Goal: Transaction & Acquisition: Purchase product/service

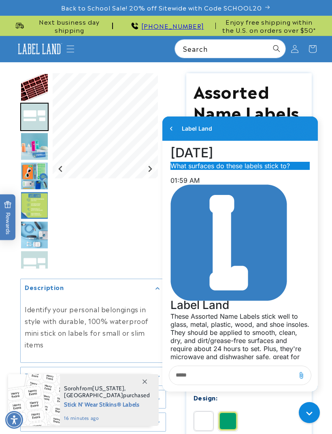
click at [303, 372] on div "Add attachment" at bounding box center [301, 376] width 8 height 8
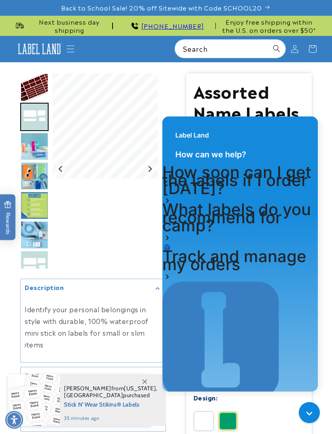
click at [194, 47] on input "Search" at bounding box center [230, 49] width 111 height 18
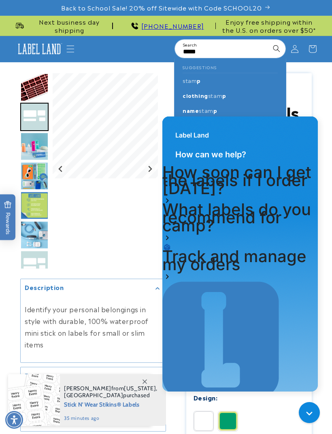
type input "*****"
click at [277, 48] on button "Search" at bounding box center [277, 49] width 18 height 18
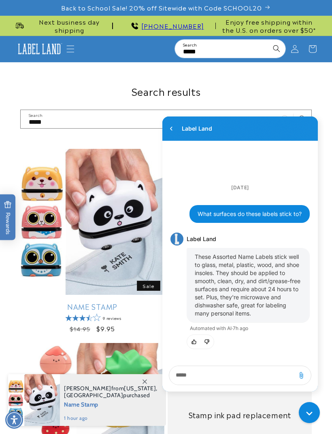
click at [309, 410] on div "Gorgias live chat" at bounding box center [310, 414] width 13 height 13
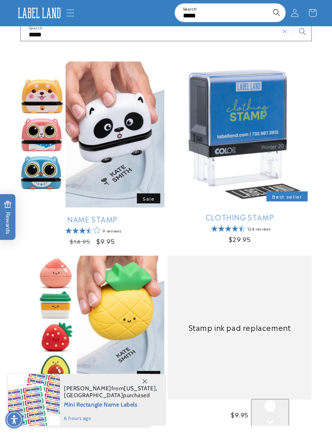
scroll to position [87, 0]
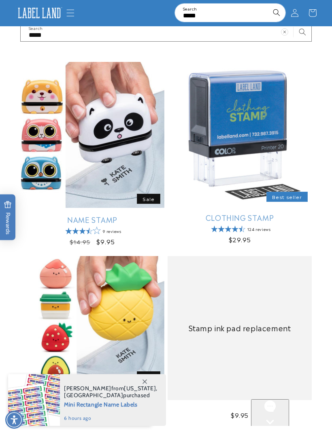
click at [246, 213] on link "Clothing Stamp" at bounding box center [240, 217] width 144 height 9
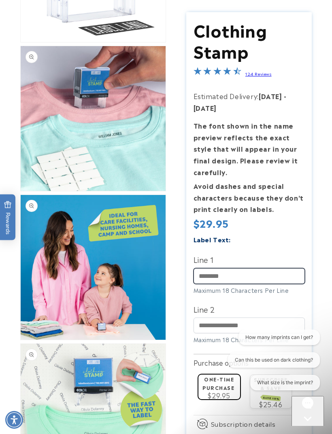
click at [206, 276] on input "Line 1" at bounding box center [249, 276] width 111 height 16
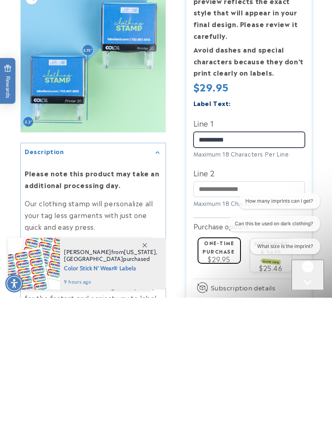
scroll to position [848, 0]
type input "**********"
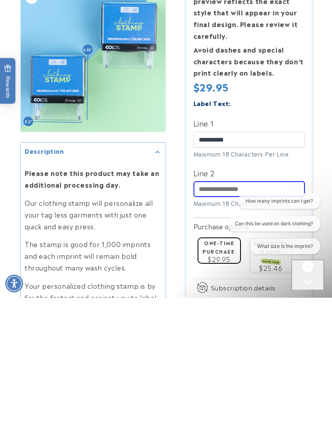
click at [308, 293] on icon "Gorgias live chat" at bounding box center [308, 297] width 8 height 8
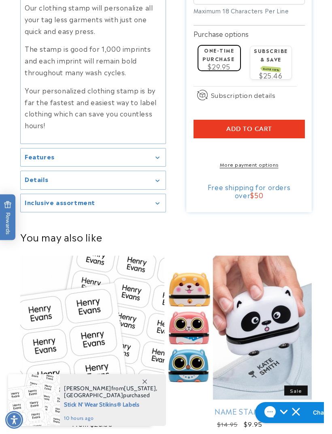
scroll to position [1181, 0]
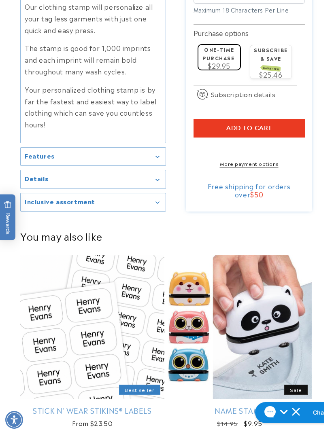
click at [241, 125] on span "Add to cart" at bounding box center [249, 128] width 46 height 7
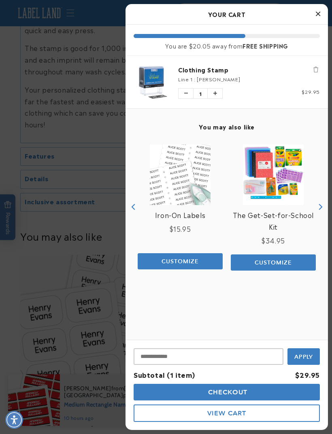
click at [183, 177] on img "product" at bounding box center [180, 175] width 61 height 61
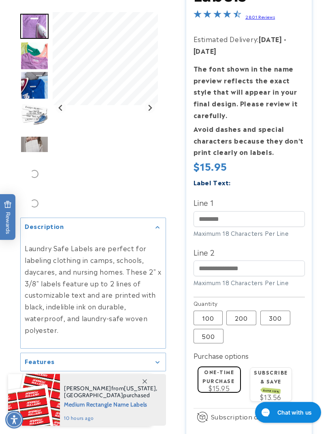
scroll to position [122, 0]
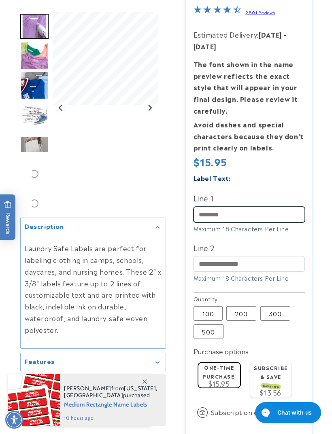
click at [204, 209] on input "Line 1" at bounding box center [249, 215] width 111 height 16
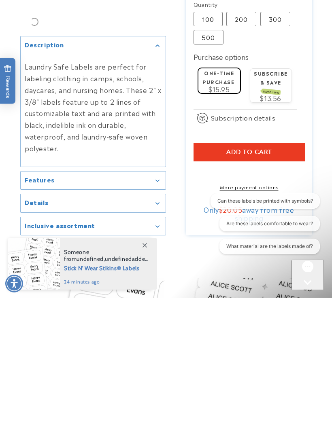
scroll to position [294, 0]
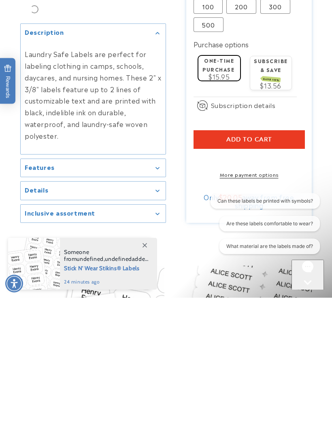
type input "**********"
click at [241, 272] on span "Add to cart" at bounding box center [249, 275] width 46 height 7
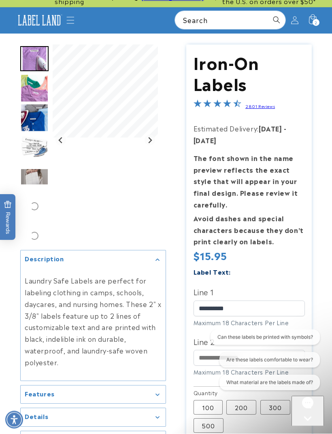
scroll to position [0, 0]
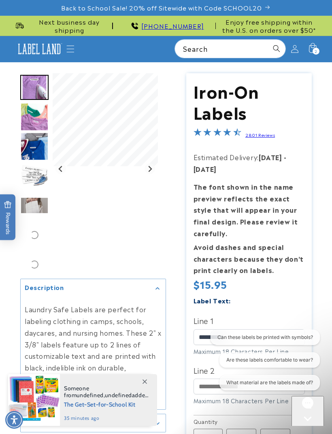
click at [33, 110] on img "Go to slide 2" at bounding box center [34, 117] width 28 height 28
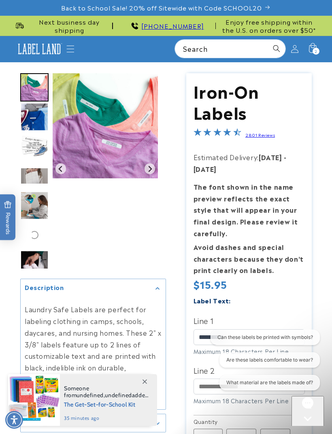
click at [39, 146] on img "Go to slide 4" at bounding box center [34, 146] width 28 height 28
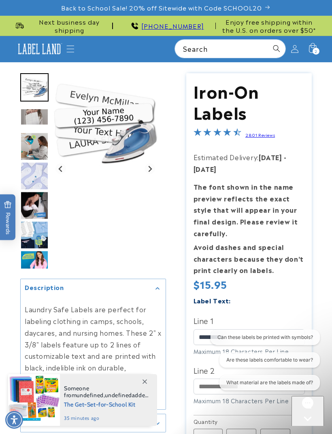
click at [38, 143] on img "Go to slide 6" at bounding box center [34, 146] width 28 height 28
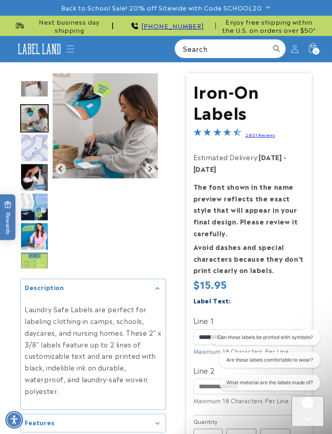
click at [35, 153] on img "Go to slide 7" at bounding box center [34, 148] width 28 height 28
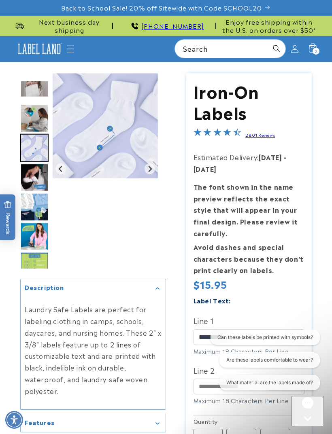
click at [35, 173] on img "Go to slide 8" at bounding box center [34, 178] width 28 height 28
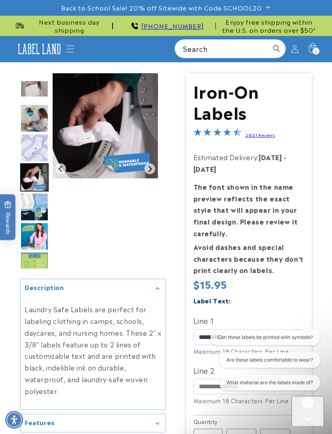
click at [30, 207] on img "Go to slide 9" at bounding box center [34, 207] width 28 height 28
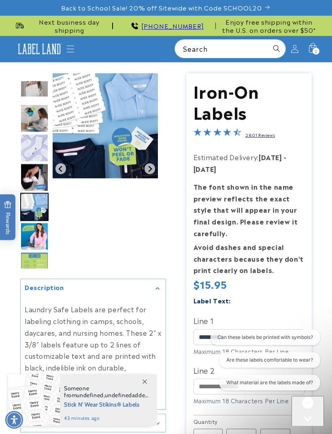
click at [43, 208] on img "Go to slide 9" at bounding box center [34, 207] width 28 height 28
click at [38, 234] on img "Go to slide 10" at bounding box center [34, 237] width 28 height 28
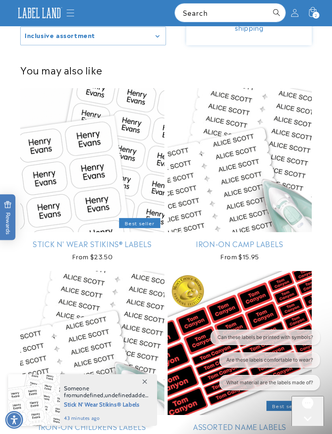
scroll to position [606, 0]
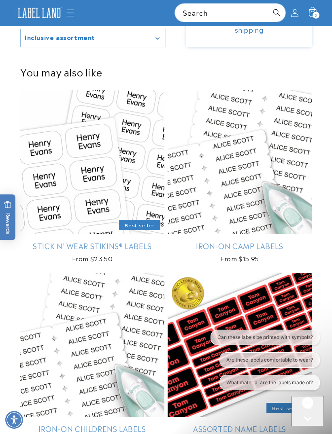
click at [83, 241] on link "Stick N' Wear Stikins® Labels" at bounding box center [92, 245] width 144 height 9
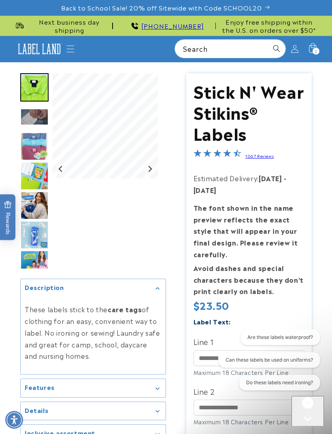
click at [314, 46] on icon at bounding box center [313, 49] width 18 height 18
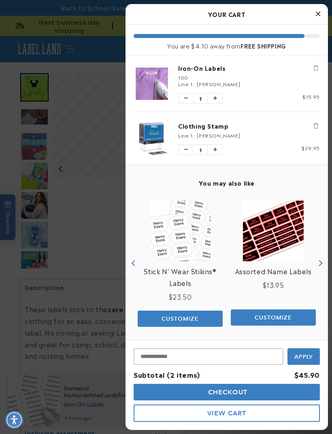
click at [213, 126] on link "Clothing Stamp" at bounding box center [249, 126] width 142 height 8
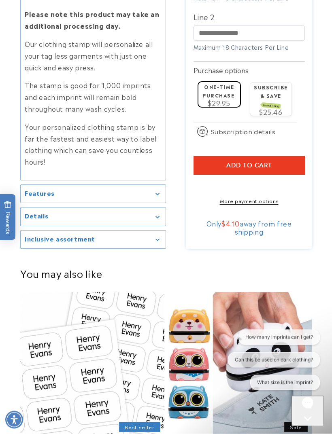
scroll to position [1144, 0]
click at [147, 191] on div "Features" at bounding box center [93, 194] width 137 height 6
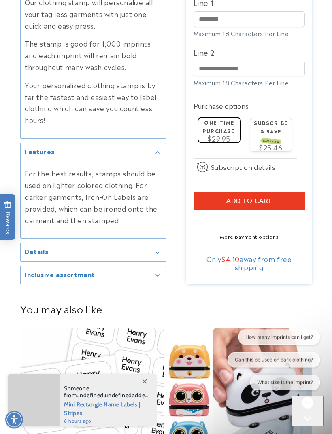
scroll to position [1186, 0]
click at [153, 249] on div "Details" at bounding box center [93, 252] width 137 height 6
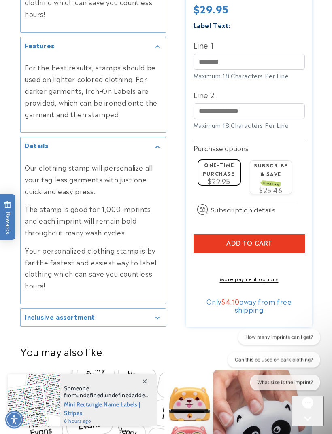
scroll to position [1292, 0]
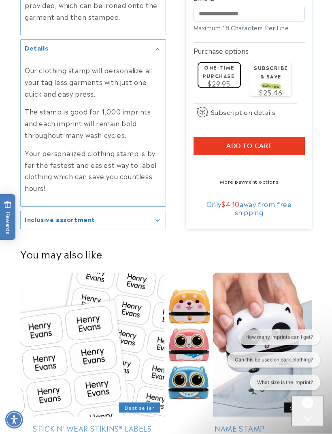
click at [158, 220] on icon "Gallery Viewer" at bounding box center [157, 221] width 4 height 2
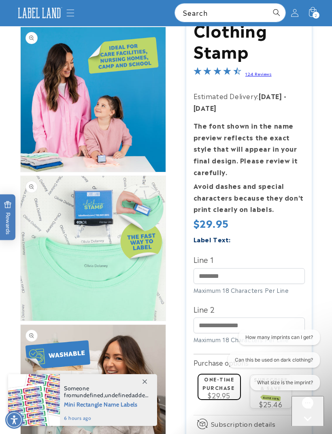
scroll to position [344, 0]
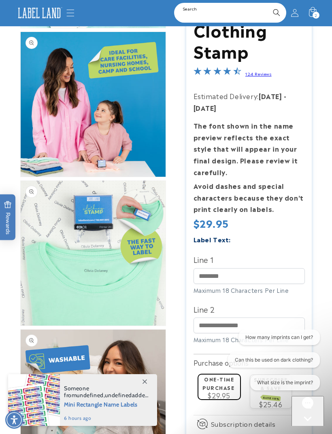
click at [199, 13] on input "Search" at bounding box center [230, 13] width 111 height 18
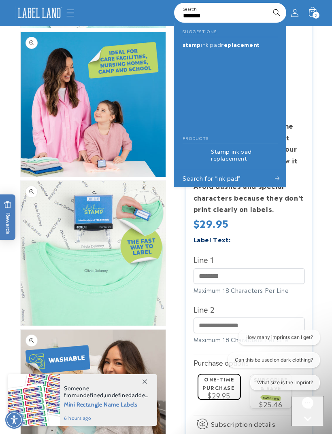
type input "*******"
click at [277, 13] on button "Search" at bounding box center [277, 13] width 18 height 18
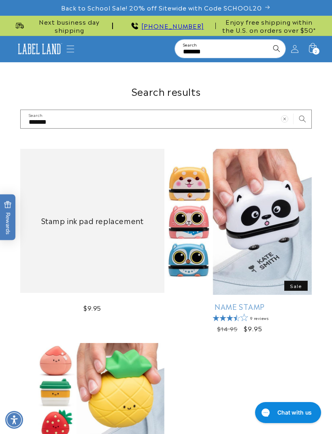
click at [103, 219] on link "Stamp ink pad replacement" at bounding box center [92, 220] width 128 height 9
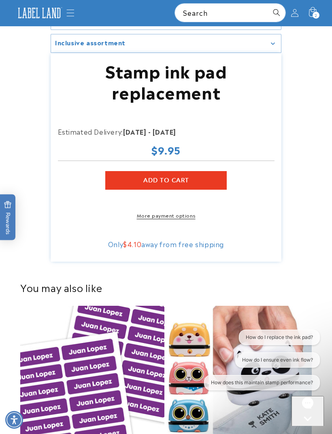
scroll to position [167, 0]
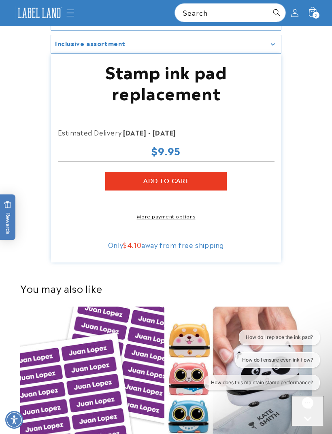
click at [159, 180] on span "Add to cart" at bounding box center [166, 181] width 46 height 7
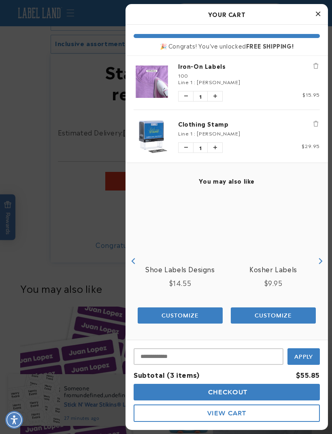
scroll to position [46, 0]
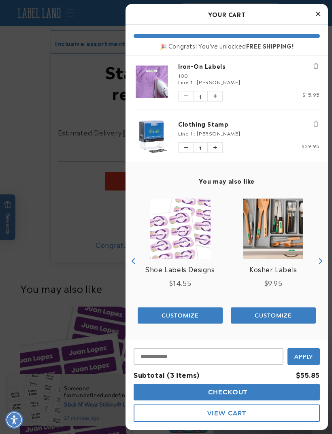
click at [235, 390] on span "Checkout" at bounding box center [227, 393] width 42 height 8
